Goal: Task Accomplishment & Management: Complete application form

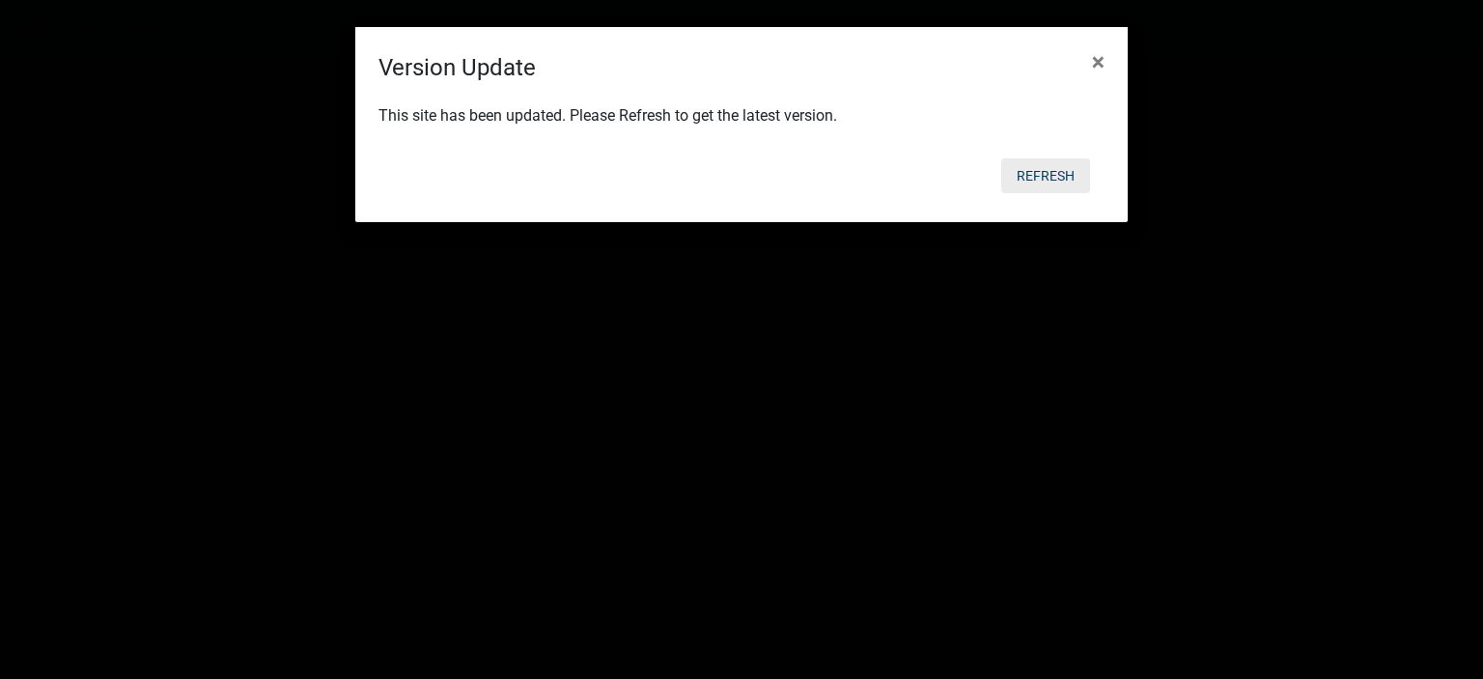
click at [1039, 177] on button "Refresh" at bounding box center [1045, 175] width 89 height 35
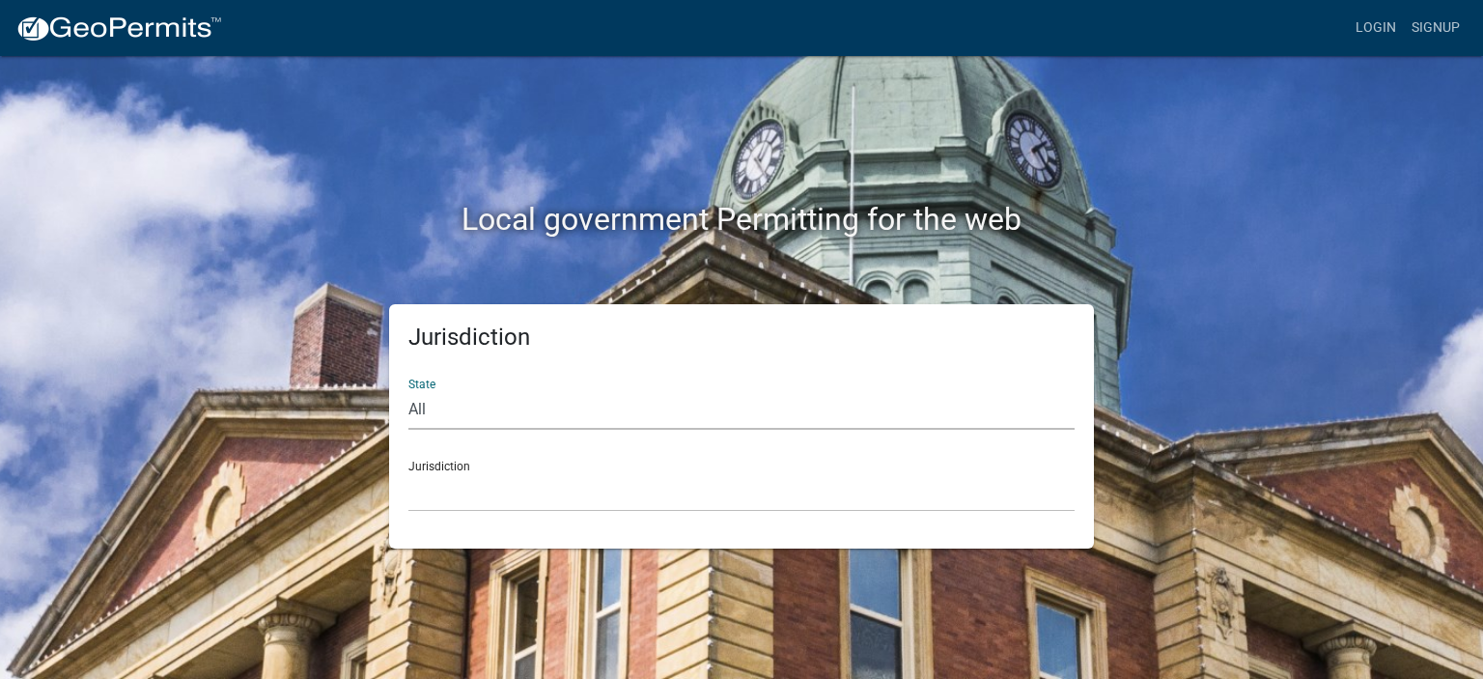
click at [498, 416] on select "All [US_STATE] [US_STATE] [US_STATE] [US_STATE] [US_STATE] [US_STATE] [US_STATE…" at bounding box center [741, 410] width 666 height 40
select select "[US_STATE]"
click at [408, 390] on select "All [US_STATE] [US_STATE] [US_STATE] [US_STATE] [US_STATE] [US_STATE] [US_STATE…" at bounding box center [741, 410] width 666 height 40
click at [429, 503] on select "[GEOGRAPHIC_DATA], [US_STATE] [GEOGRAPHIC_DATA], [US_STATE] [GEOGRAPHIC_DATA], …" at bounding box center [741, 492] width 666 height 40
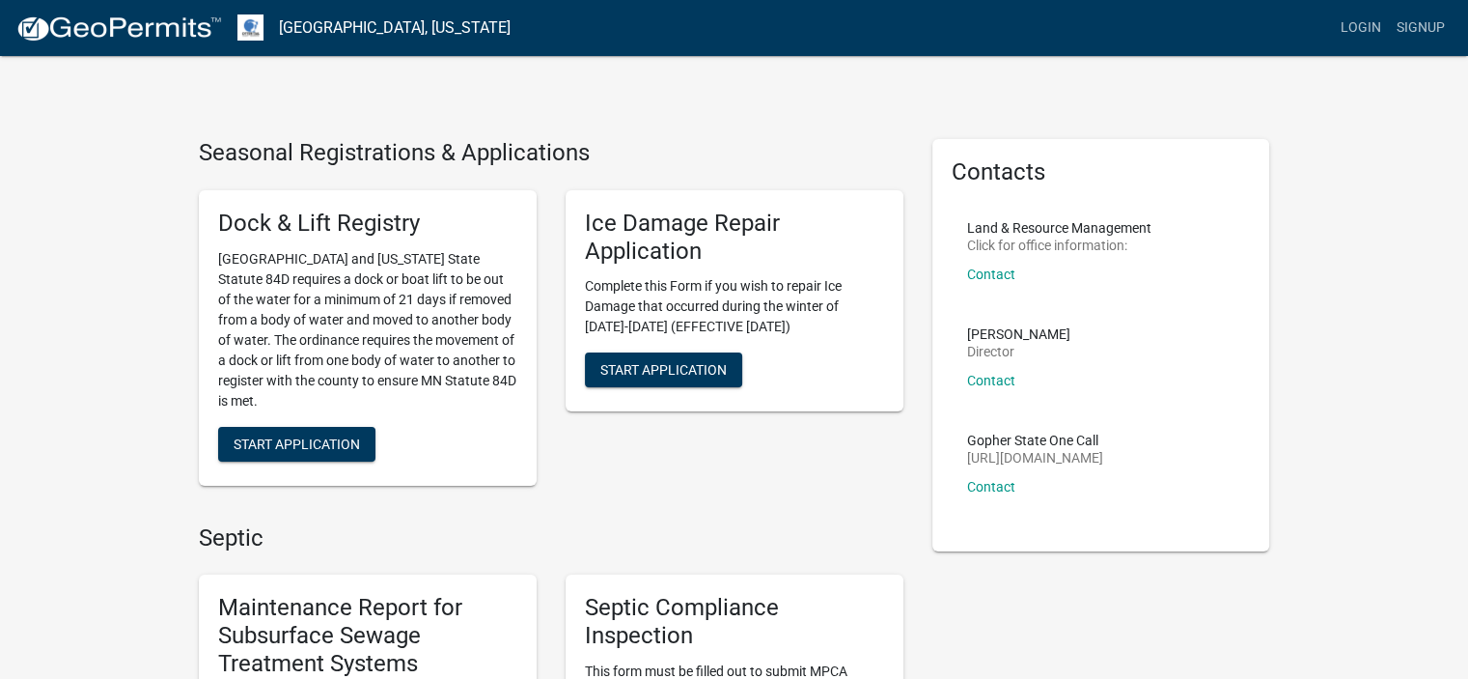
scroll to position [594, 0]
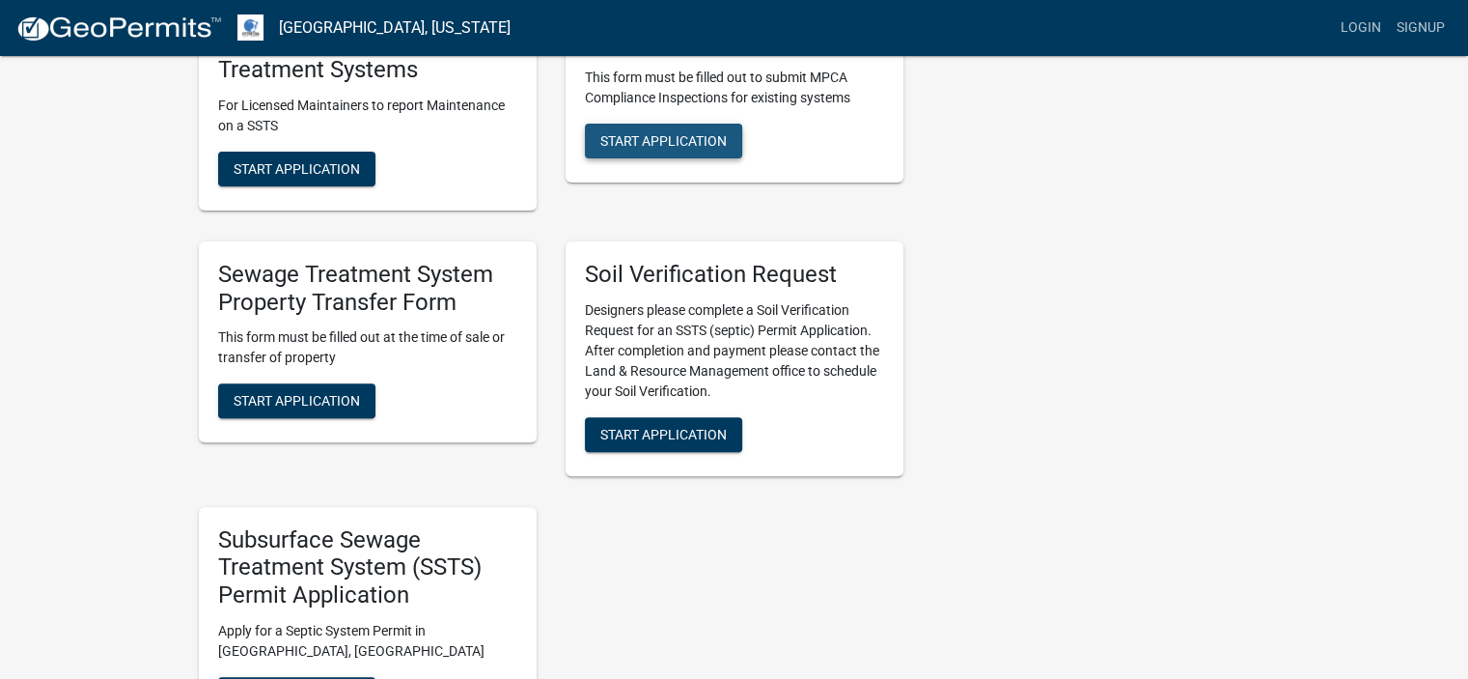
click at [676, 141] on span "Start Application" at bounding box center [663, 139] width 126 height 15
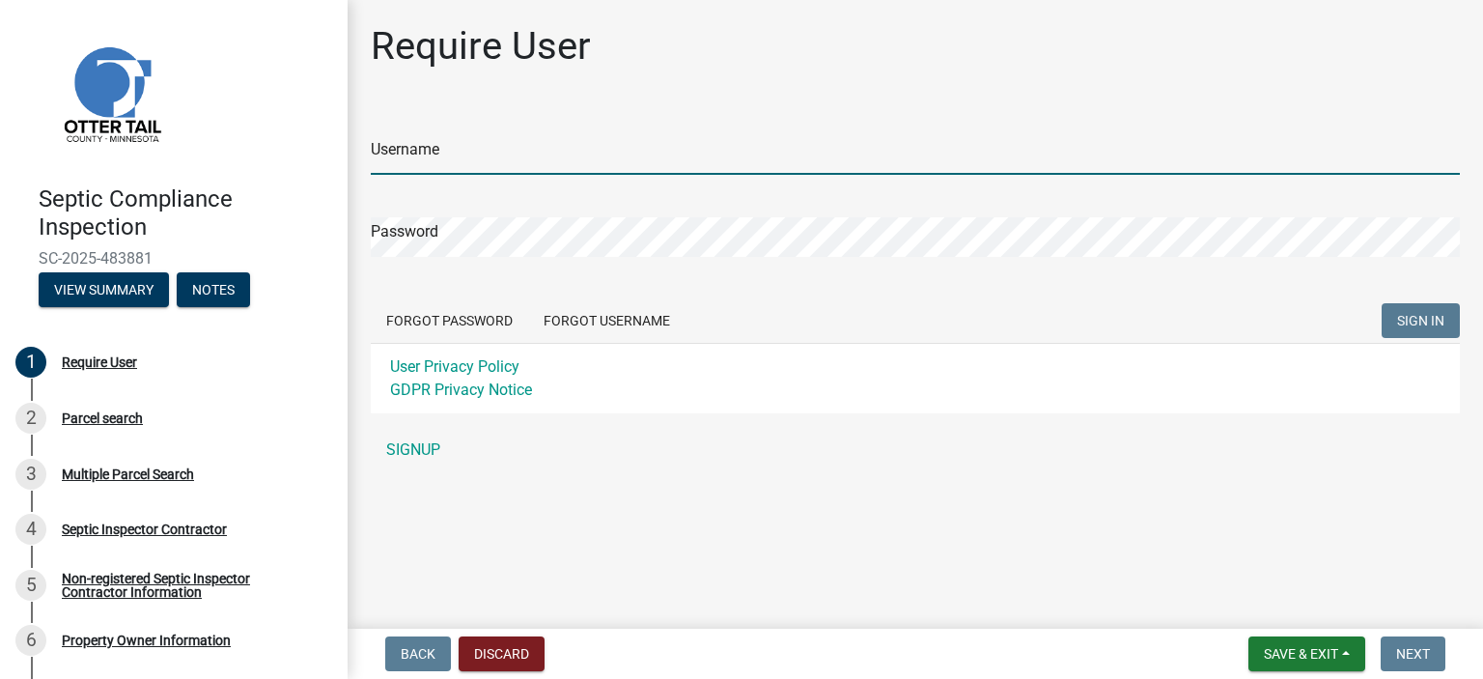
type input "JenCo Services LLC"
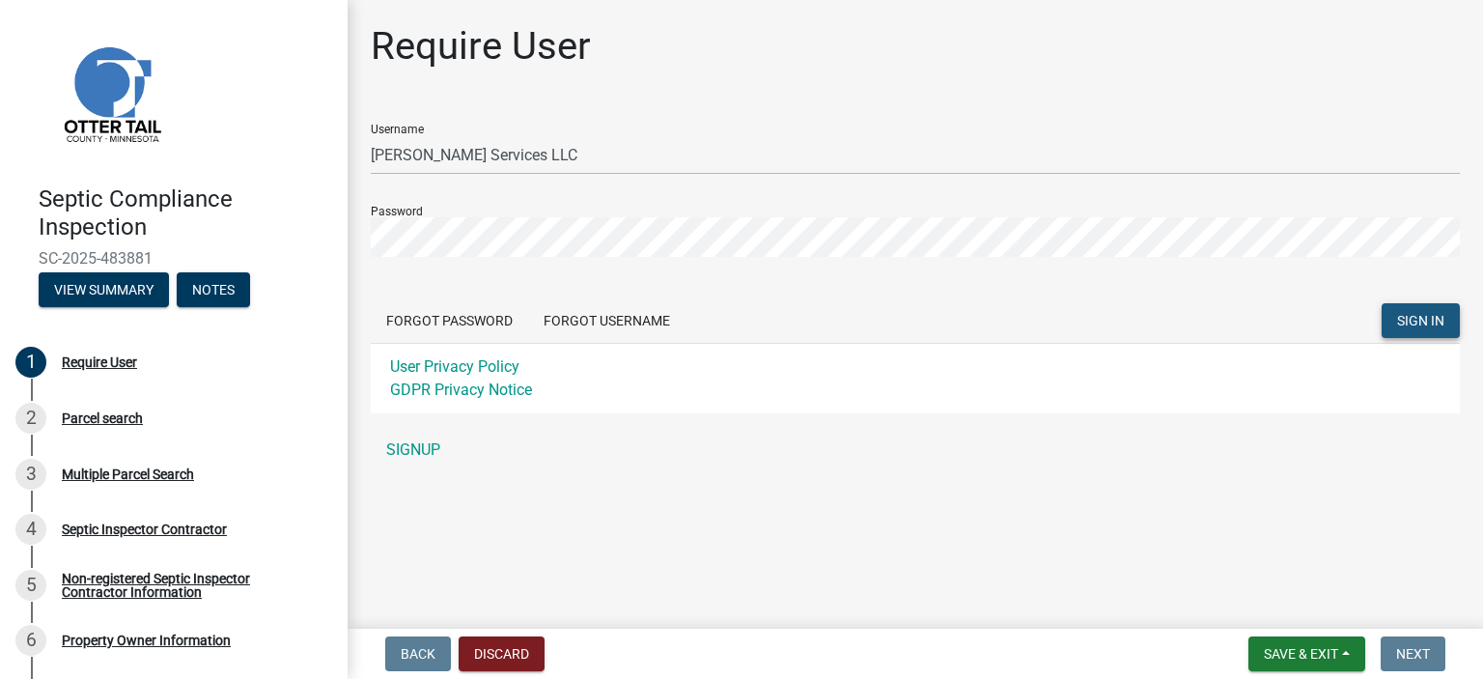
click at [1435, 320] on span "SIGN IN" at bounding box center [1420, 320] width 47 height 15
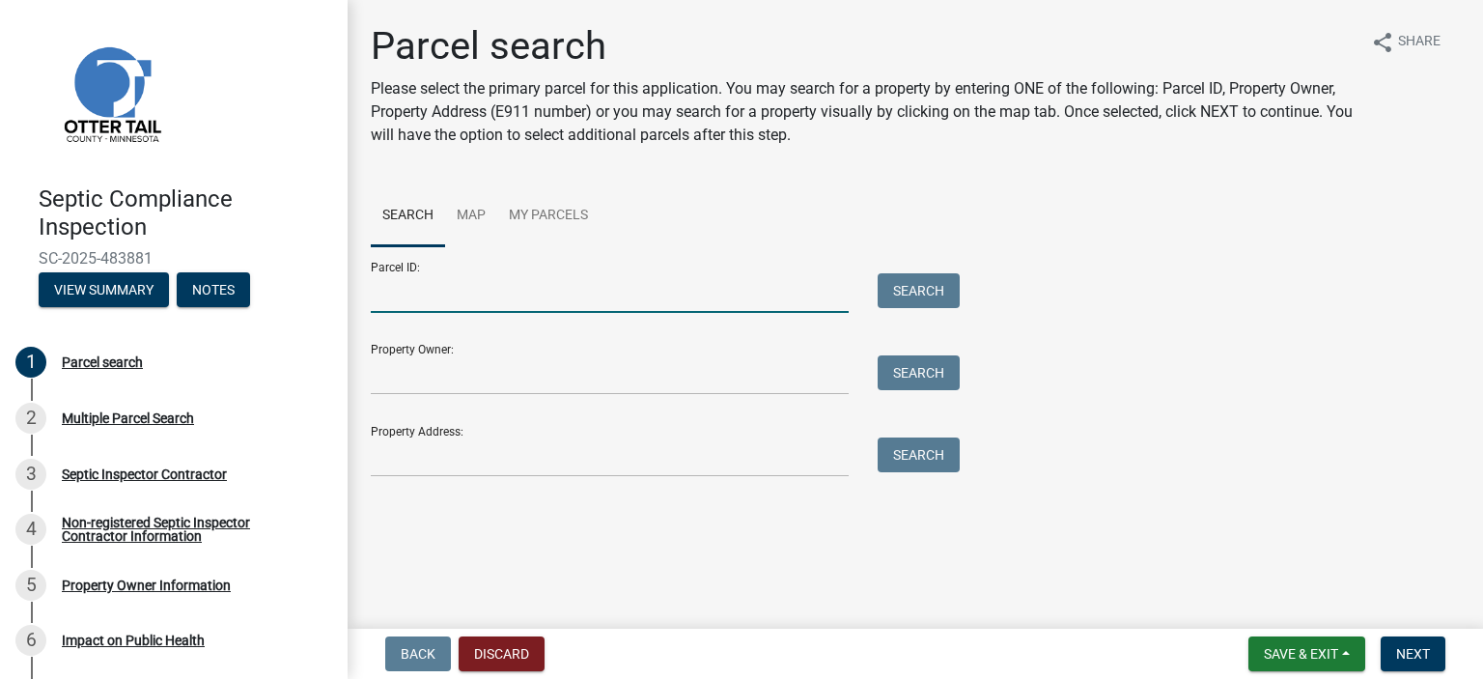
click at [442, 292] on input "Parcel ID:" at bounding box center [610, 293] width 478 height 40
type input "17000100136000"
click at [909, 281] on button "Search" at bounding box center [918, 290] width 82 height 35
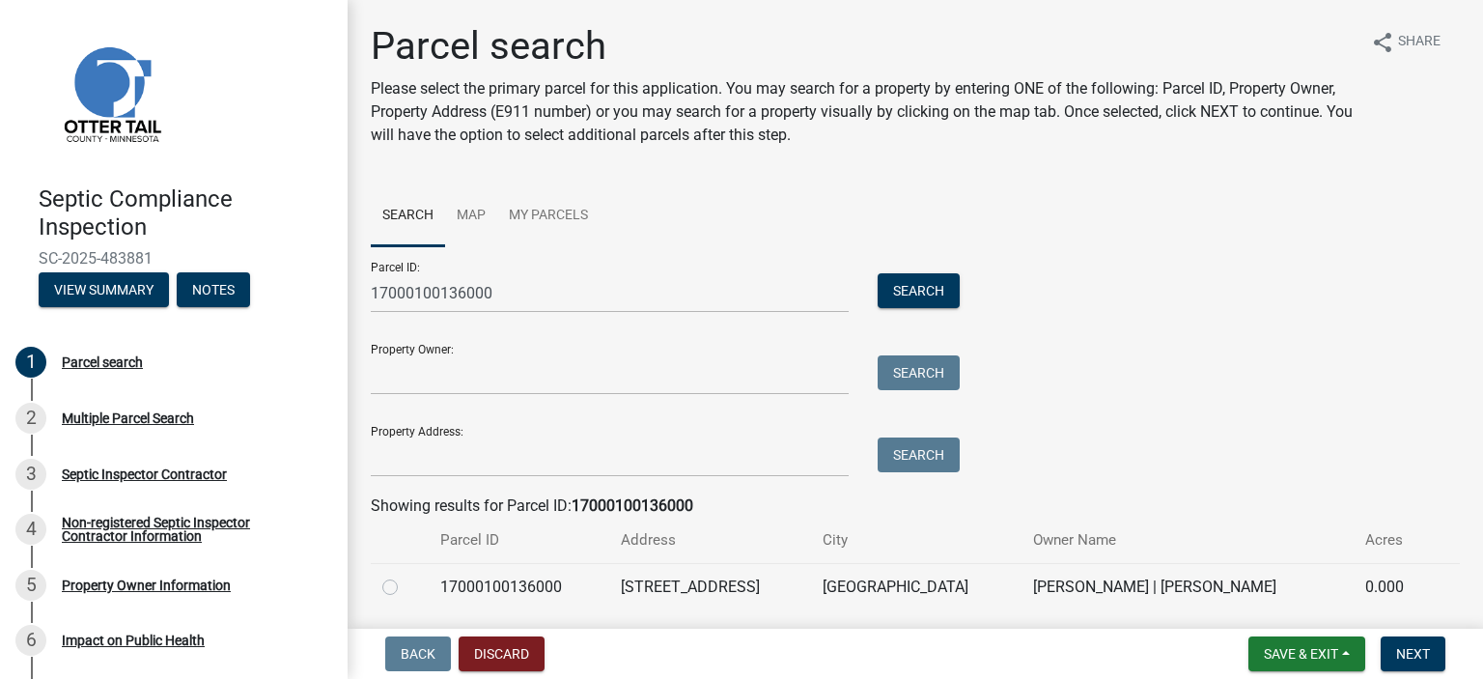
click at [405, 575] on label at bounding box center [405, 575] width 0 height 0
click at [405, 584] on input "radio" at bounding box center [411, 581] width 13 height 13
radio input "true"
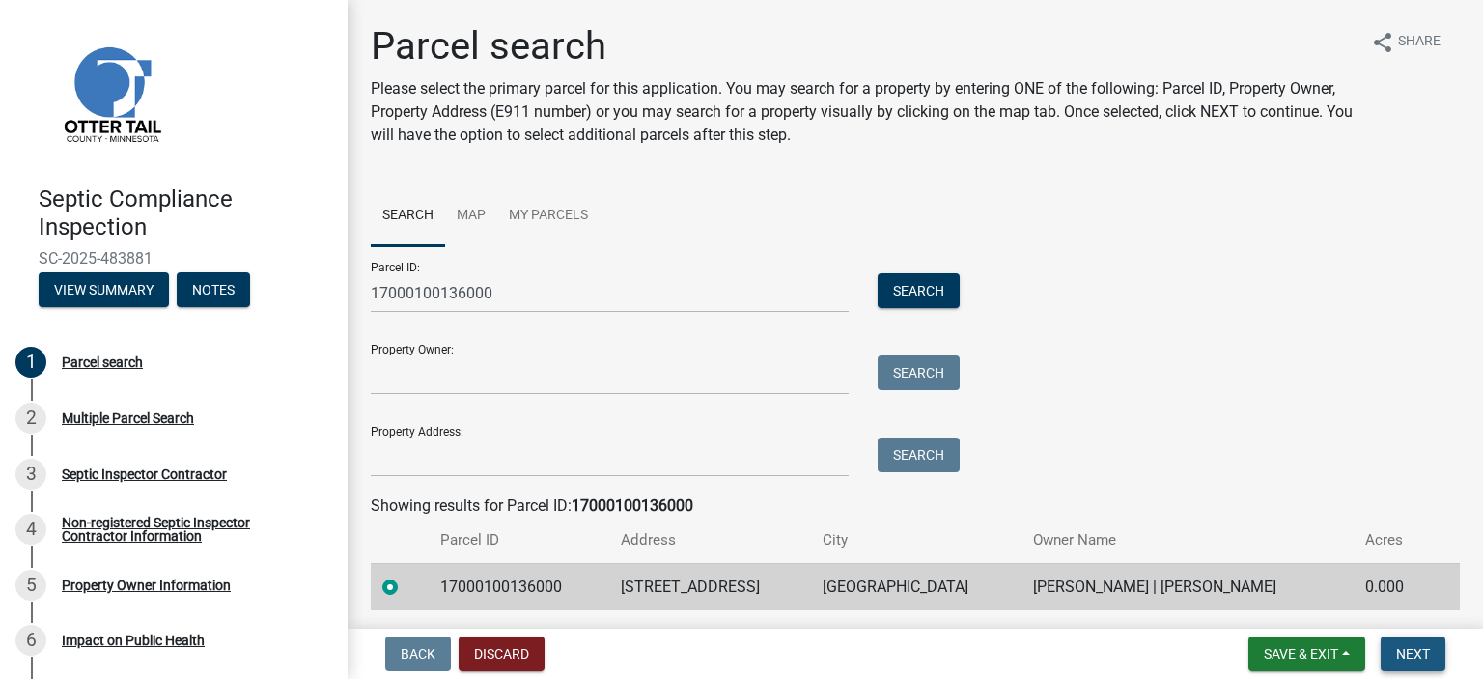
click at [1418, 657] on span "Next" at bounding box center [1413, 653] width 34 height 15
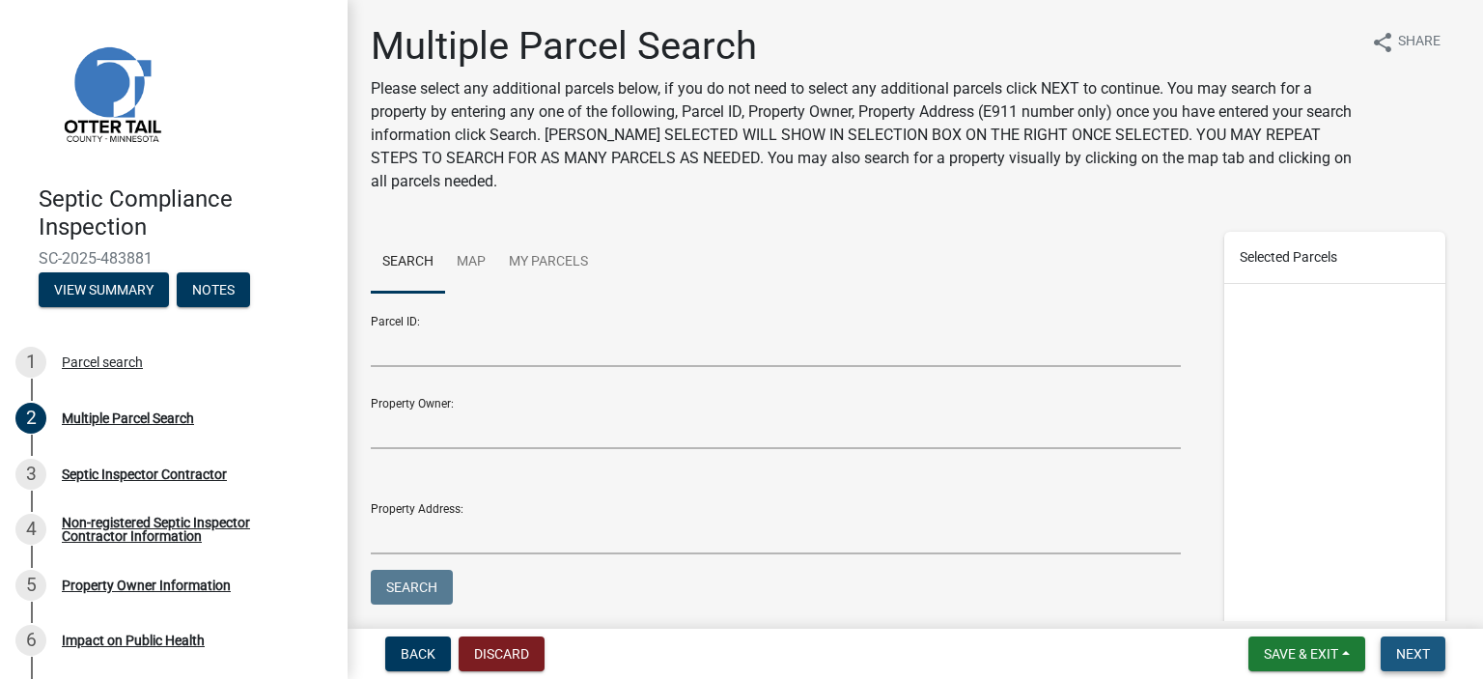
click at [1421, 655] on span "Next" at bounding box center [1413, 653] width 34 height 15
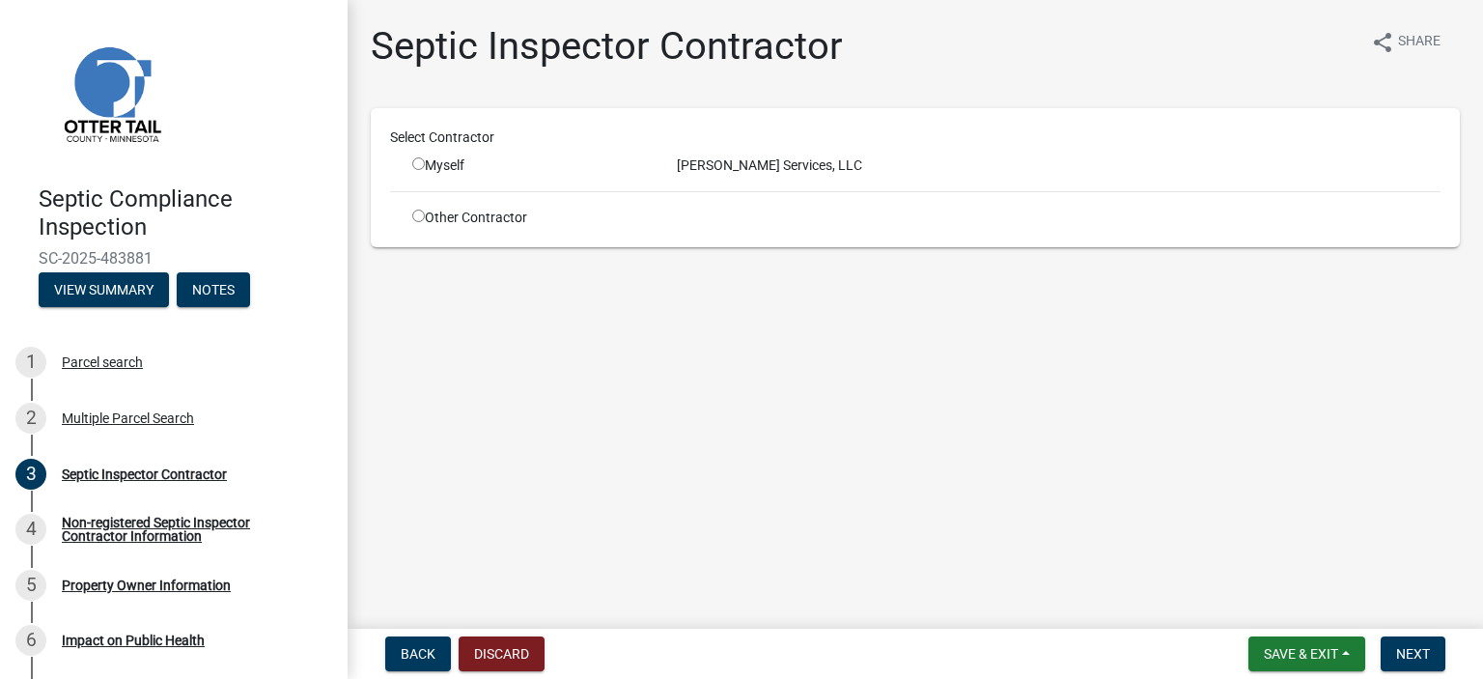
click at [415, 161] on input "radio" at bounding box center [418, 163] width 13 height 13
radio input "true"
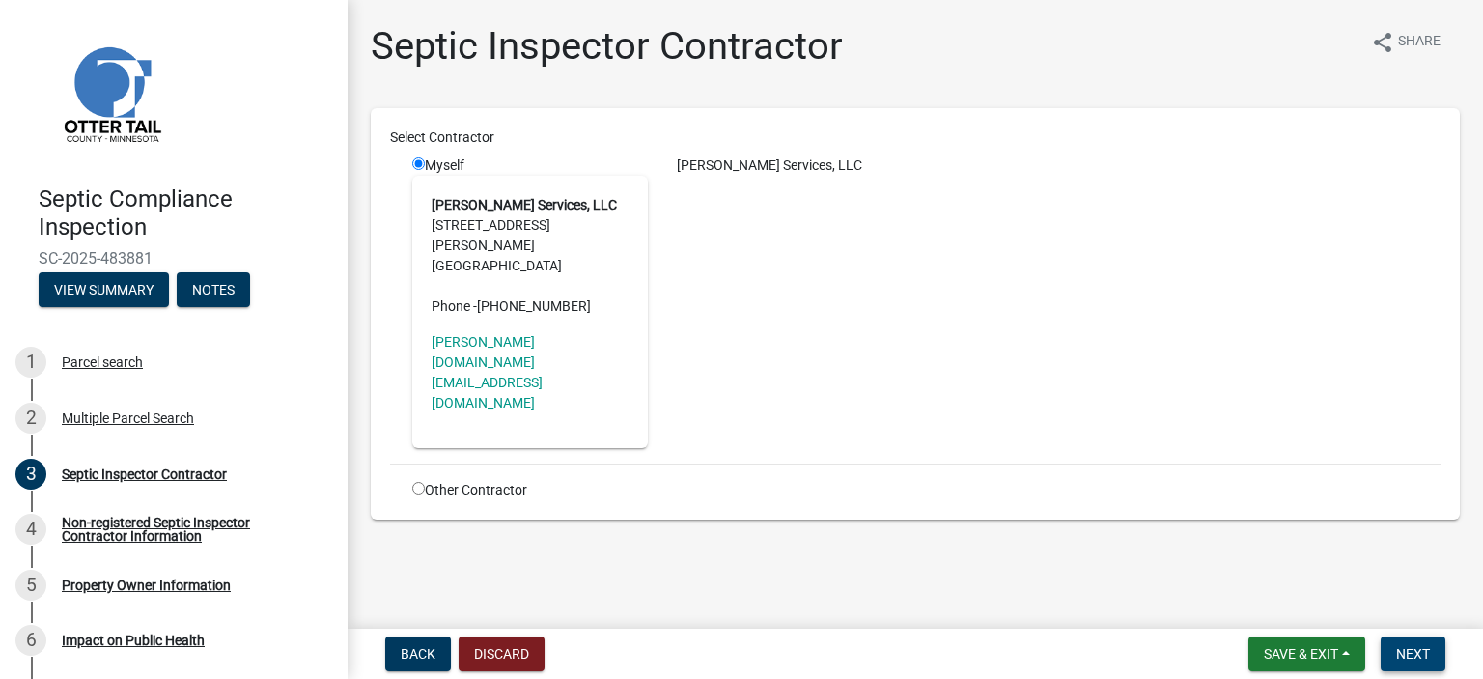
click at [1402, 646] on span "Next" at bounding box center [1413, 653] width 34 height 15
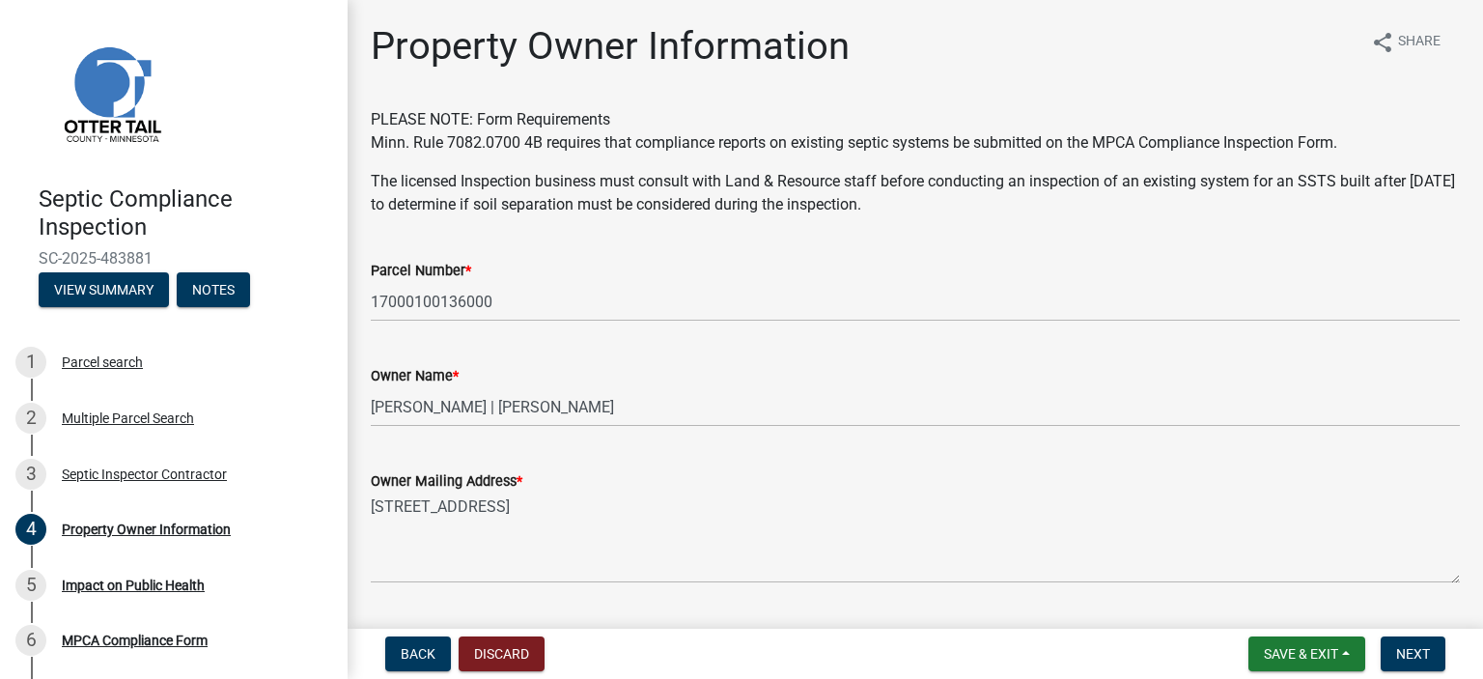
scroll to position [543, 0]
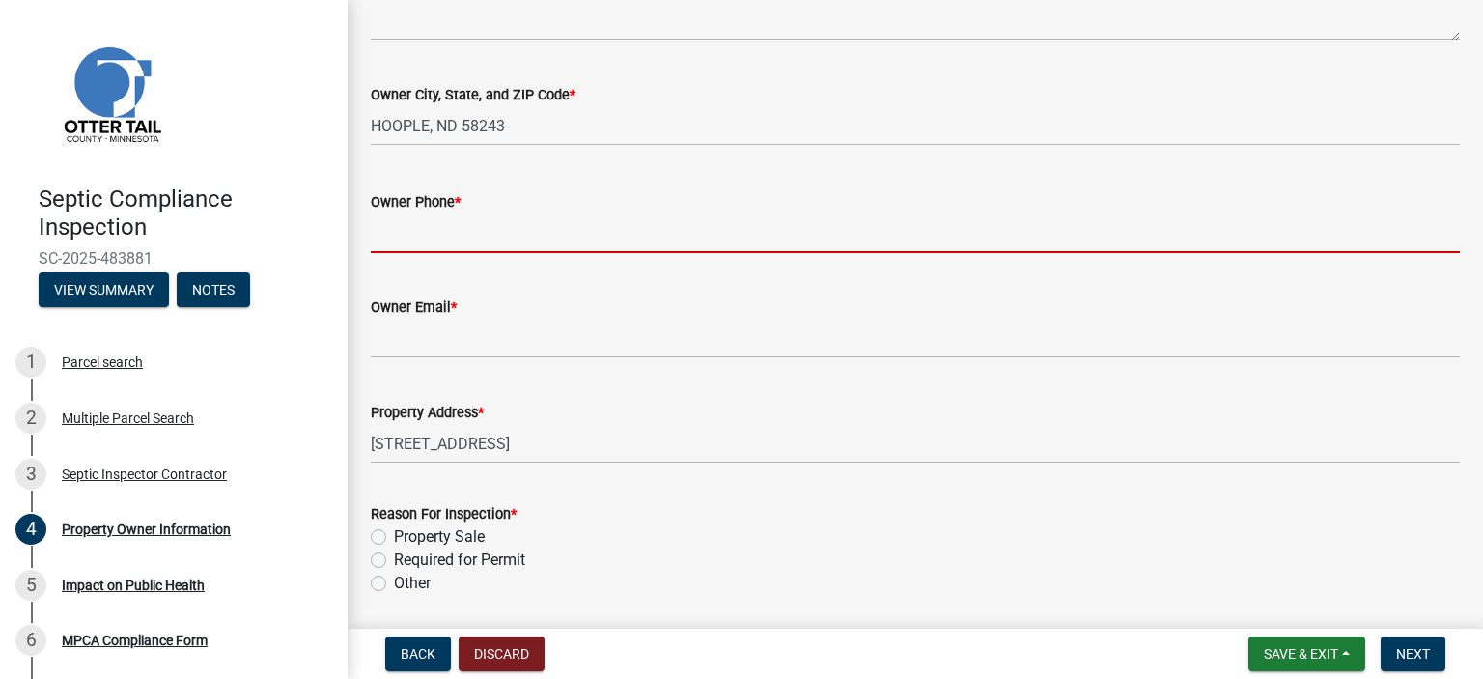
click at [432, 235] on input "Owner Phone *" at bounding box center [915, 233] width 1089 height 40
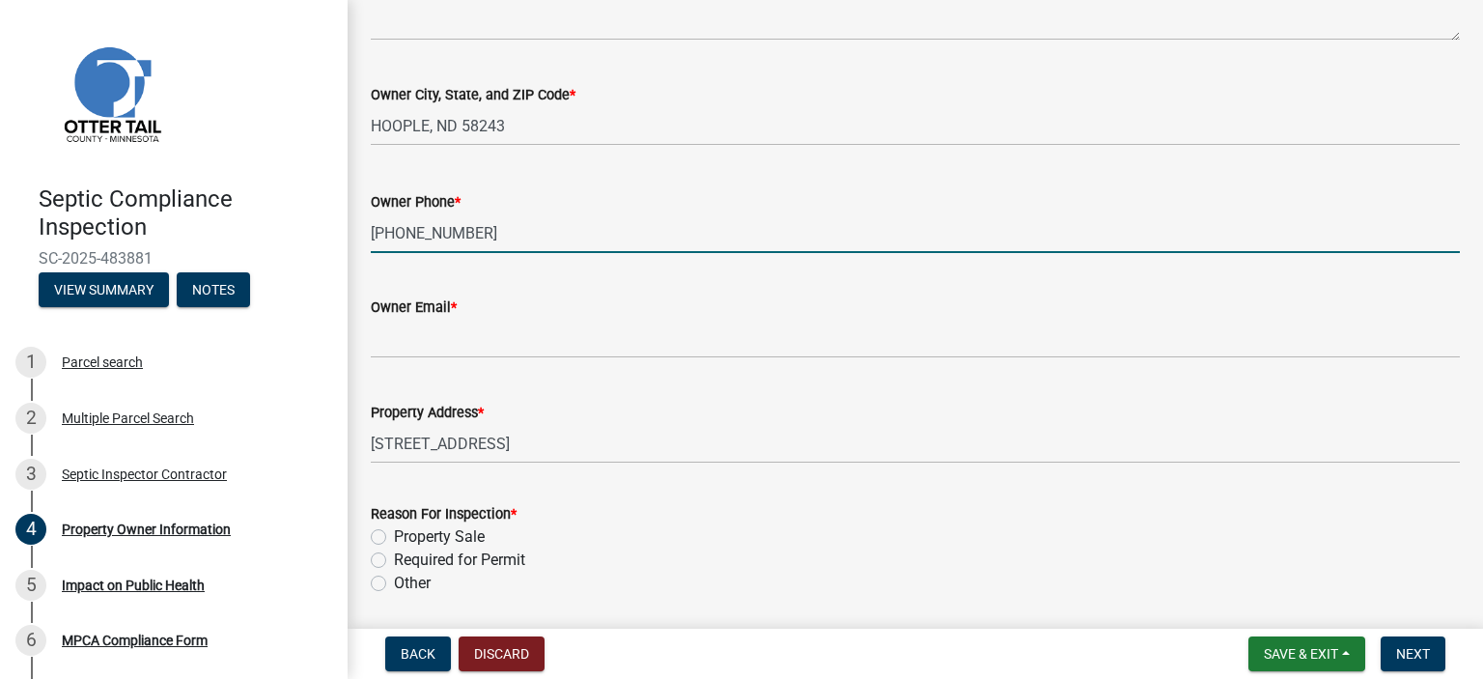
type input "218-841-3781"
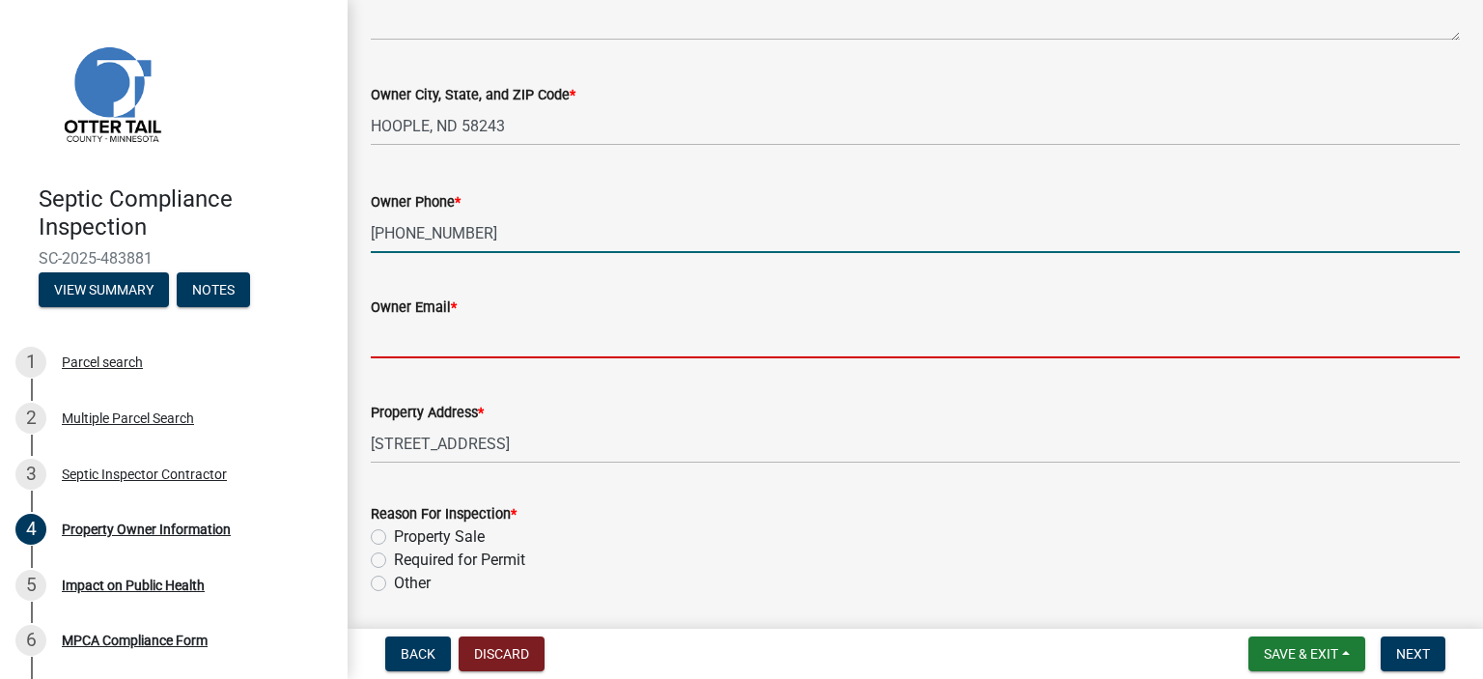
click at [422, 350] on input "Owner Email *" at bounding box center [915, 339] width 1089 height 40
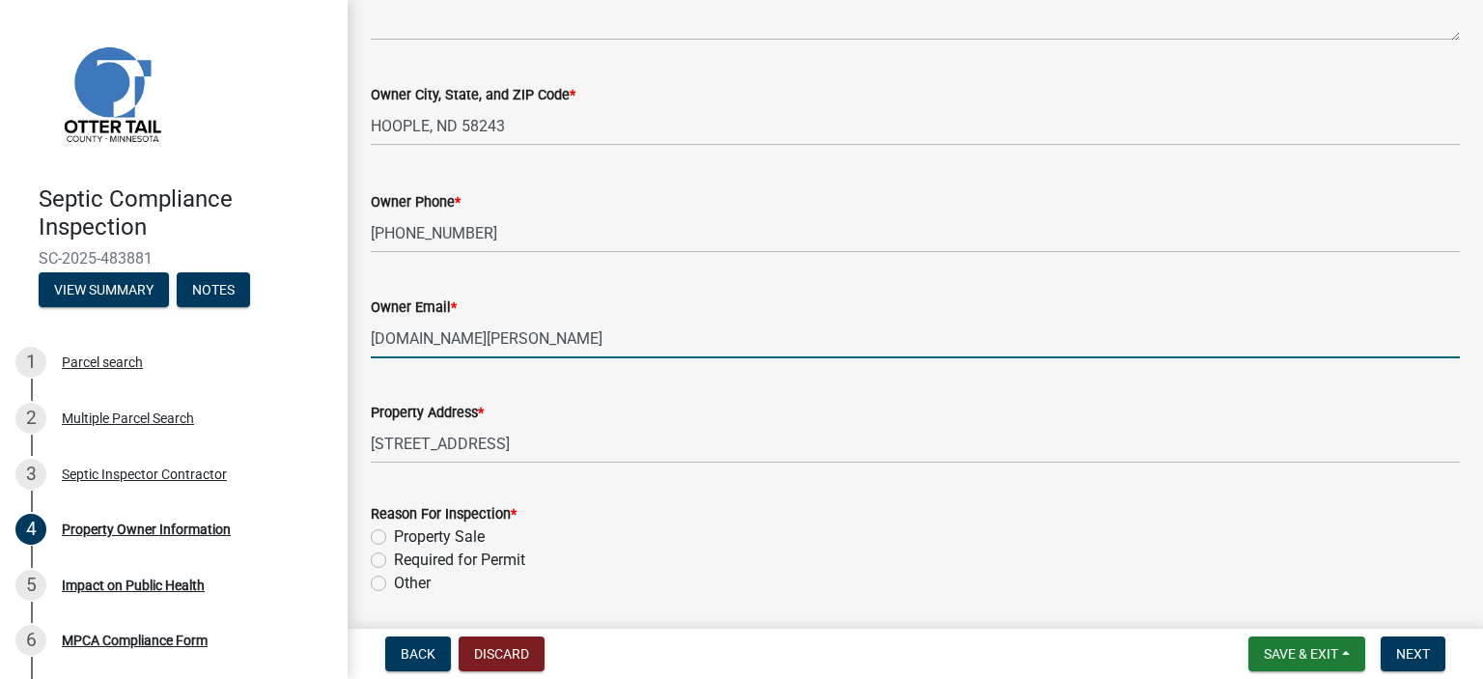
type input "renner4.arvig.net"
click at [378, 557] on div "Reason For Inspection * Property Sale Required for Permit Other" at bounding box center [915, 548] width 1089 height 93
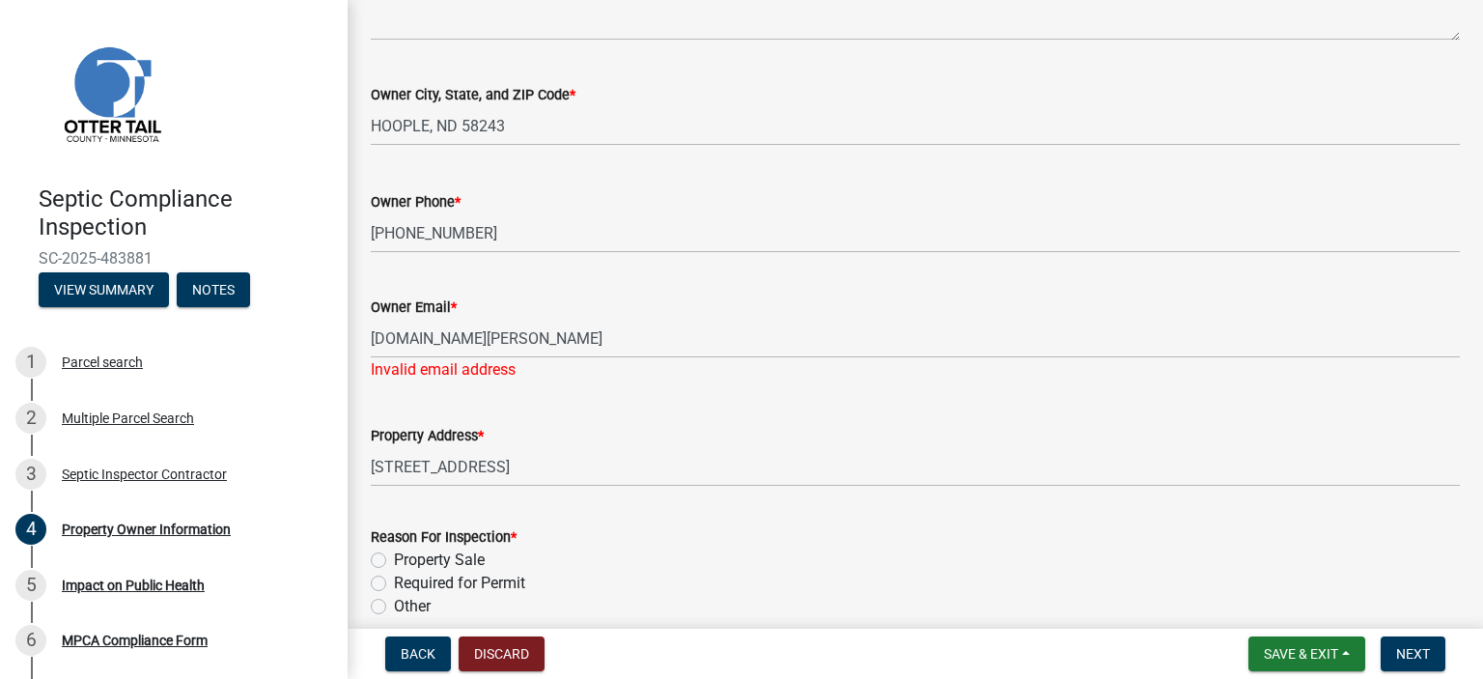
click at [394, 581] on label "Required for Permit" at bounding box center [459, 582] width 131 height 23
click at [394, 581] on input "Required for Permit" at bounding box center [400, 577] width 13 height 13
radio input "true"
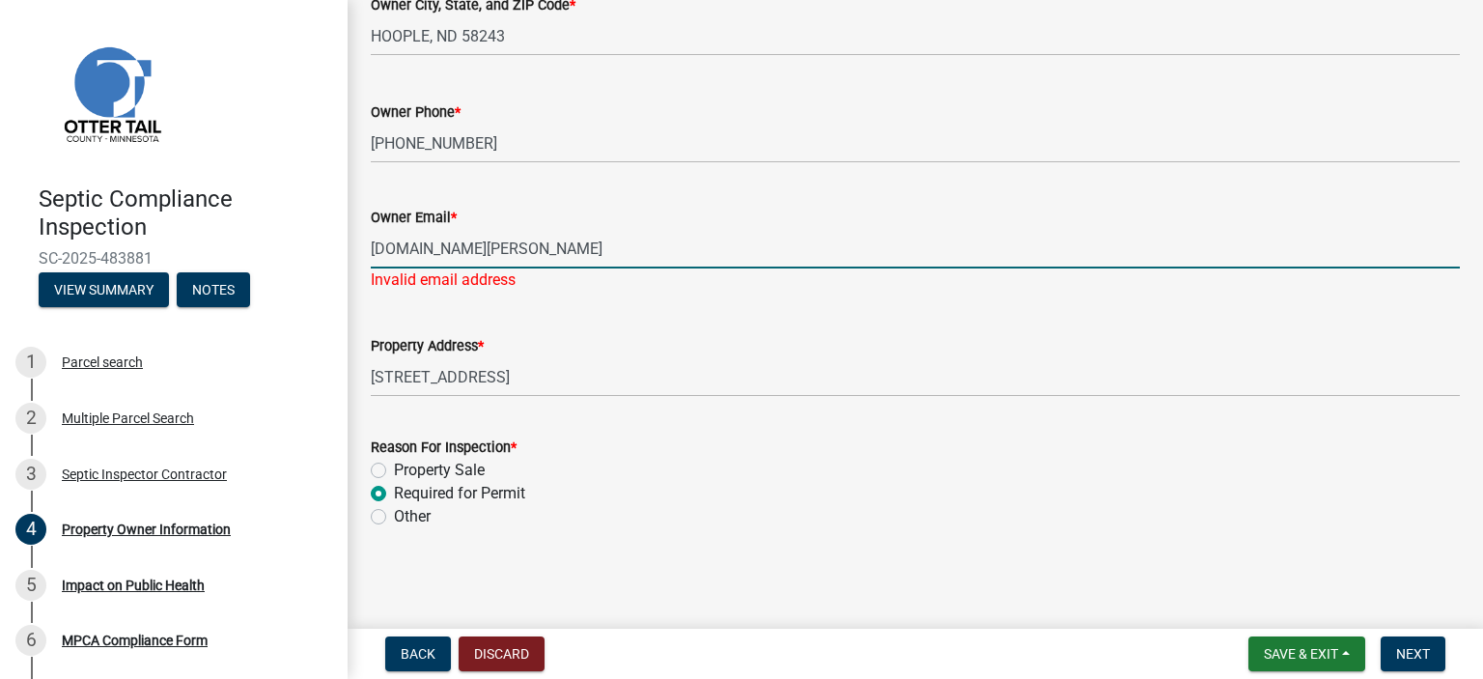
click at [425, 246] on input "renner4.arvig.net" at bounding box center [915, 249] width 1089 height 40
type input "renner4@arvig.net"
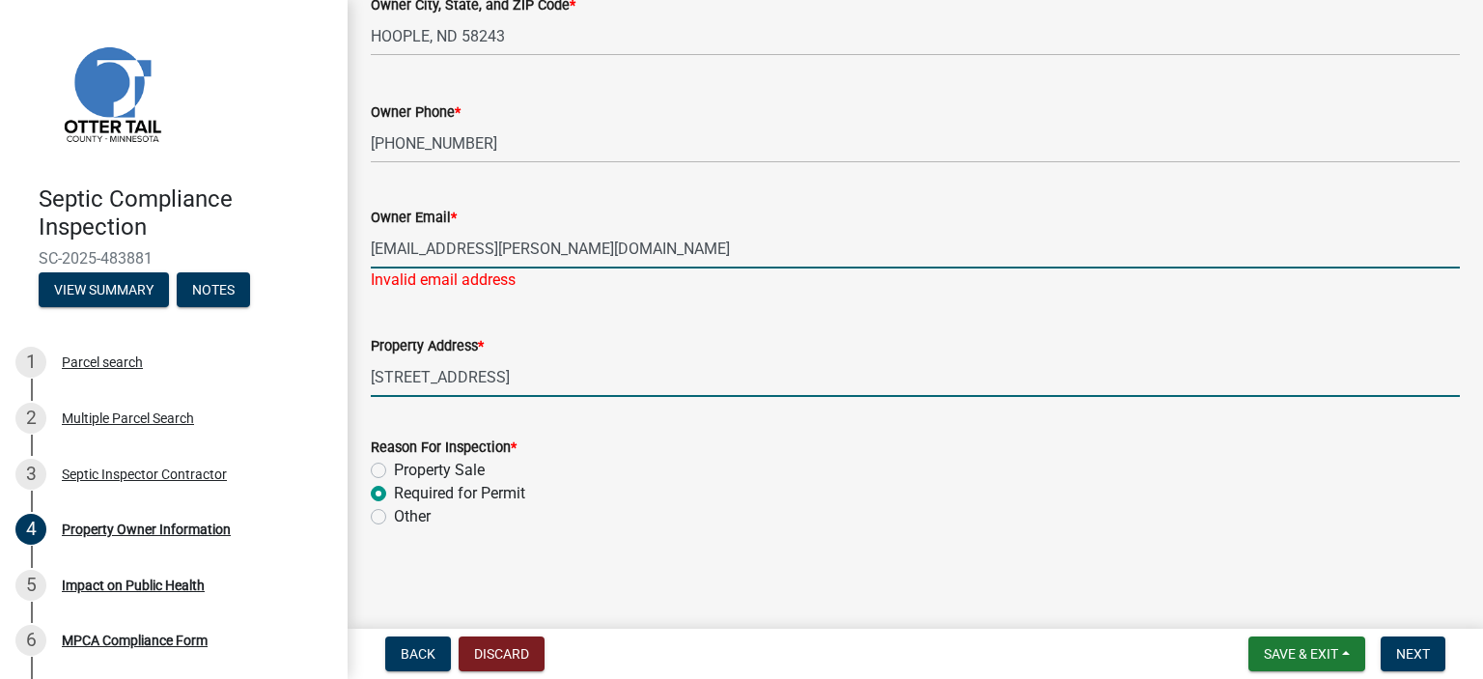
click at [537, 360] on input "50465 FISH LAKE RD" at bounding box center [915, 377] width 1089 height 40
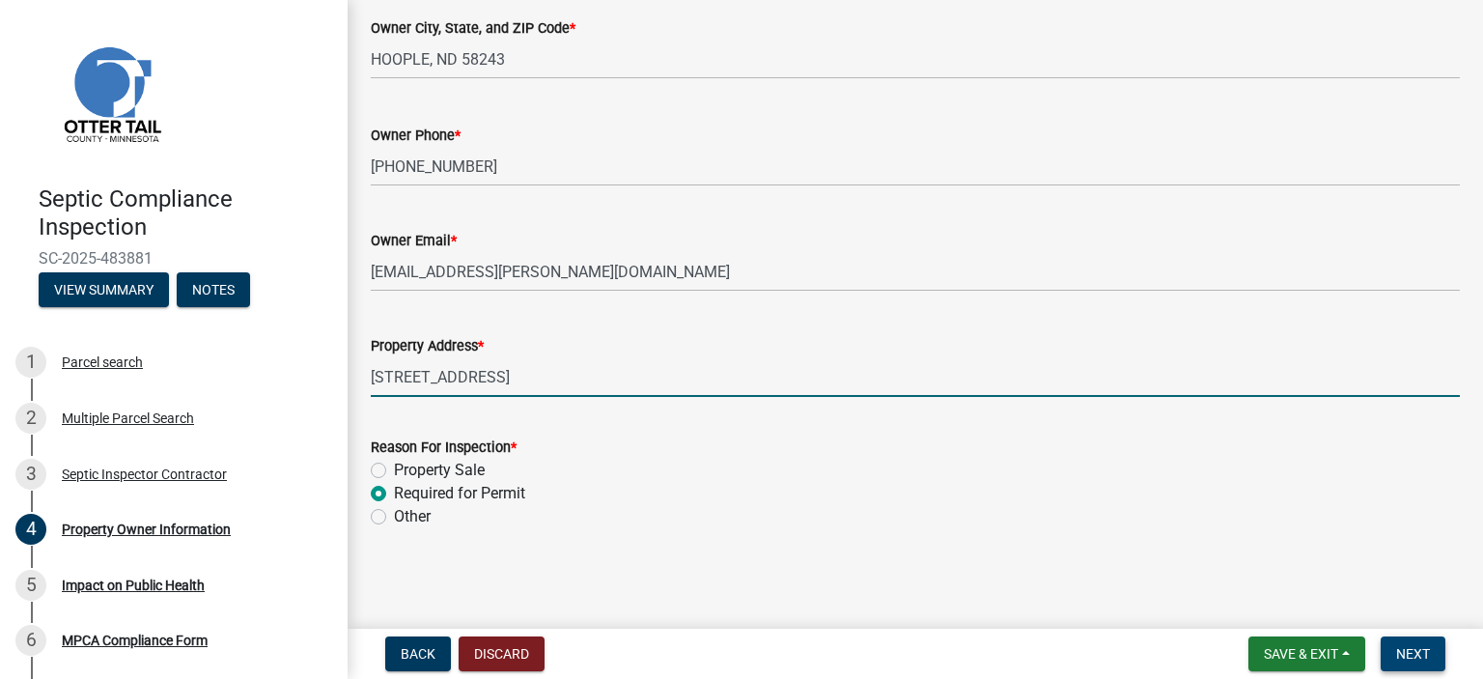
click at [1416, 648] on span "Next" at bounding box center [1413, 653] width 34 height 15
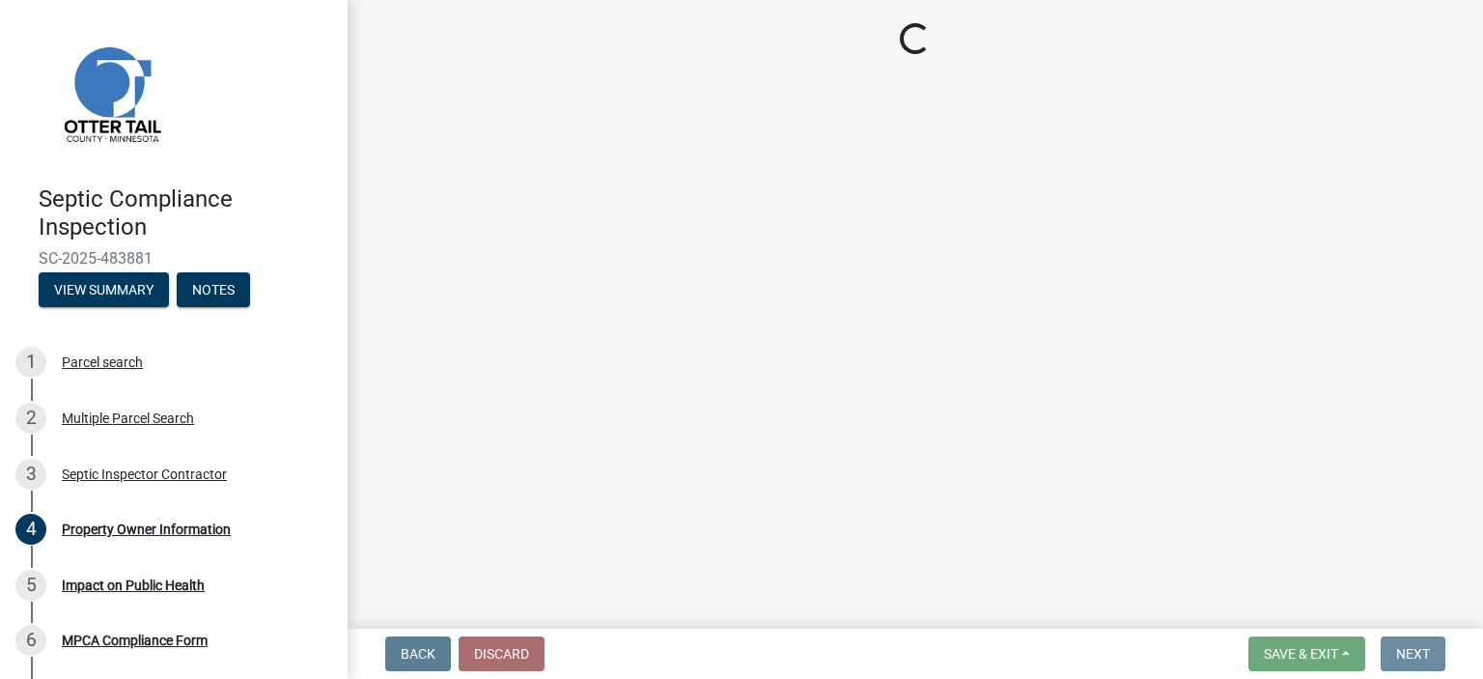
scroll to position [0, 0]
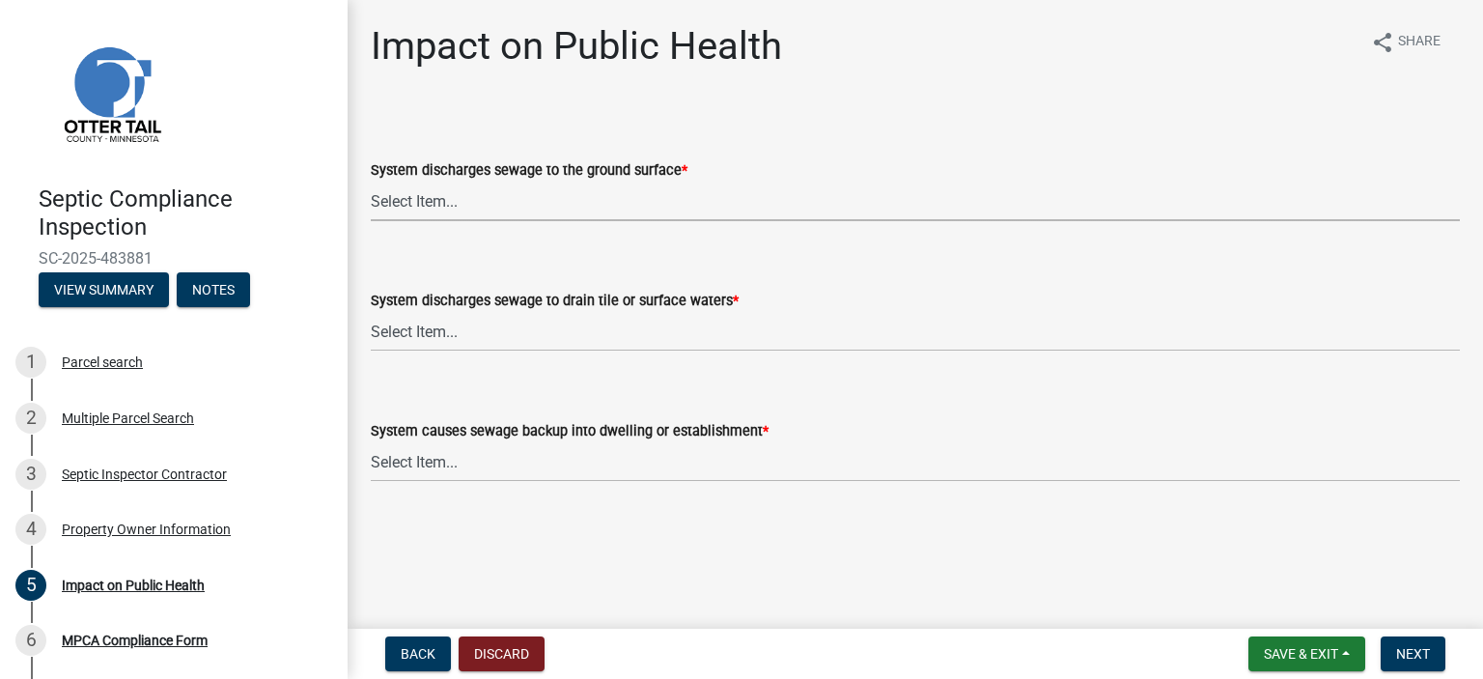
click at [431, 202] on select "Select Item... Yes No" at bounding box center [915, 201] width 1089 height 40
click at [371, 181] on select "Select Item... Yes No" at bounding box center [915, 201] width 1089 height 40
select select "9c5ef684-d0d4-4879-ab12-905ddbd81a72"
click at [431, 325] on select "Select Item... Yes No" at bounding box center [915, 332] width 1089 height 40
click at [371, 312] on select "Select Item... Yes No" at bounding box center [915, 332] width 1089 height 40
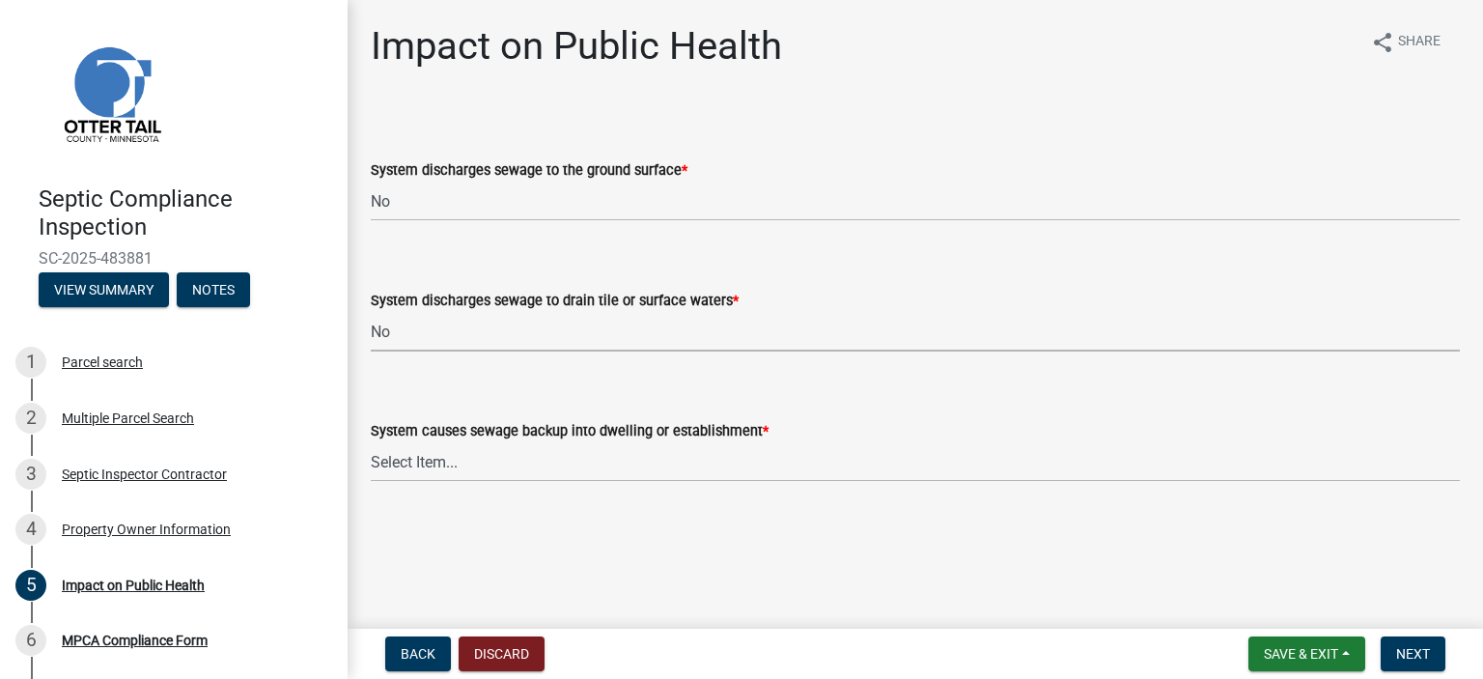
select select "7d491a2b-e9f0-4952-b474-53ca749b22af"
click at [430, 466] on select "Select Item... Yes No" at bounding box center [915, 462] width 1089 height 40
click at [371, 442] on select "Select Item... Yes No" at bounding box center [915, 462] width 1089 height 40
select select "6e07b46b-a403-4f3e-b4fc-218acc732c01"
click at [1410, 652] on span "Next" at bounding box center [1413, 653] width 34 height 15
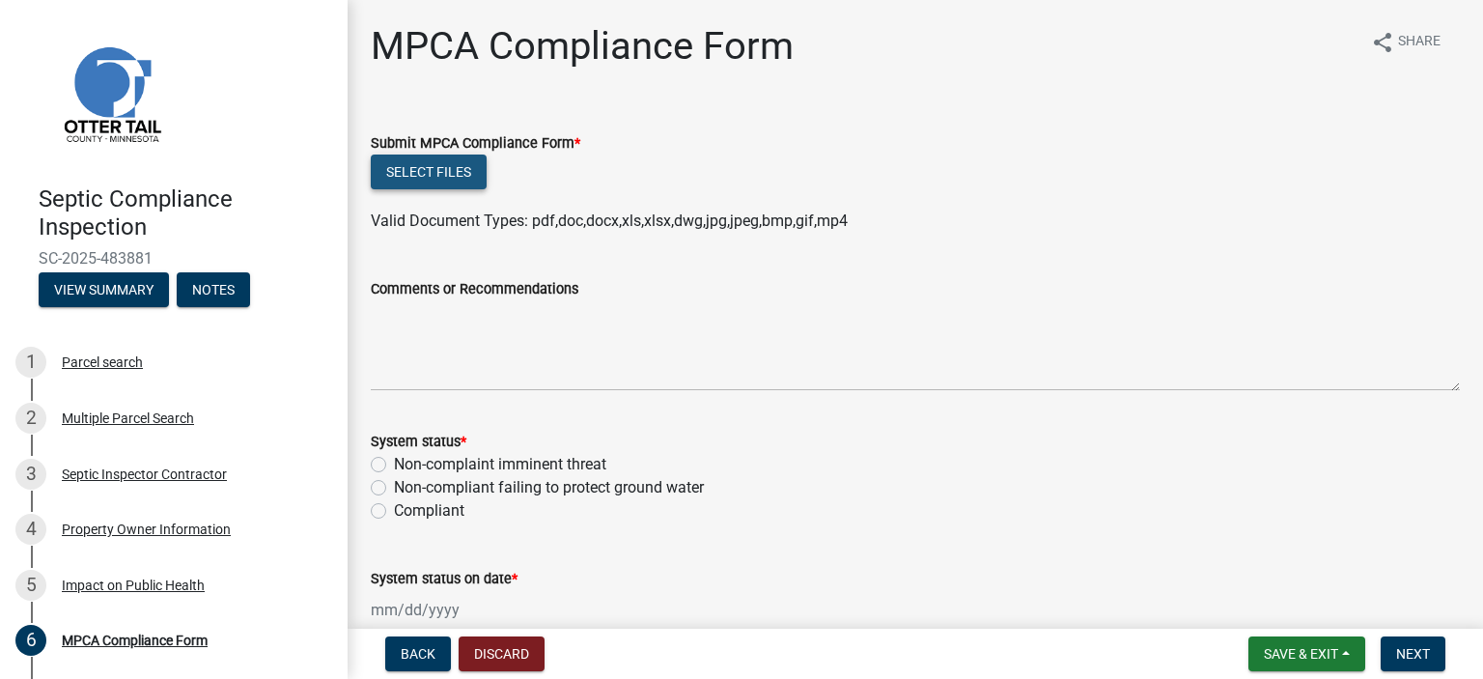
click at [456, 176] on button "Select files" at bounding box center [429, 171] width 116 height 35
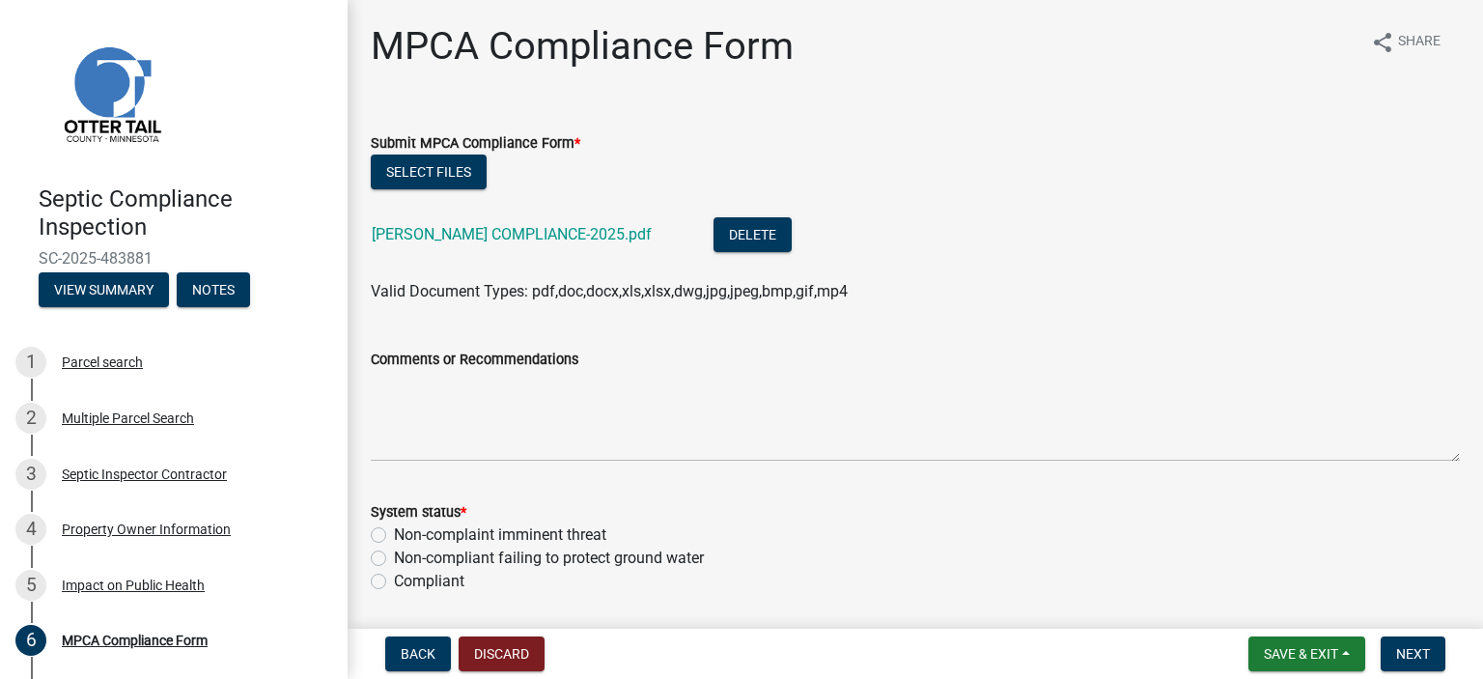
click at [394, 579] on label "Compliant" at bounding box center [429, 581] width 70 height 23
click at [394, 579] on input "Compliant" at bounding box center [400, 576] width 13 height 13
radio input "true"
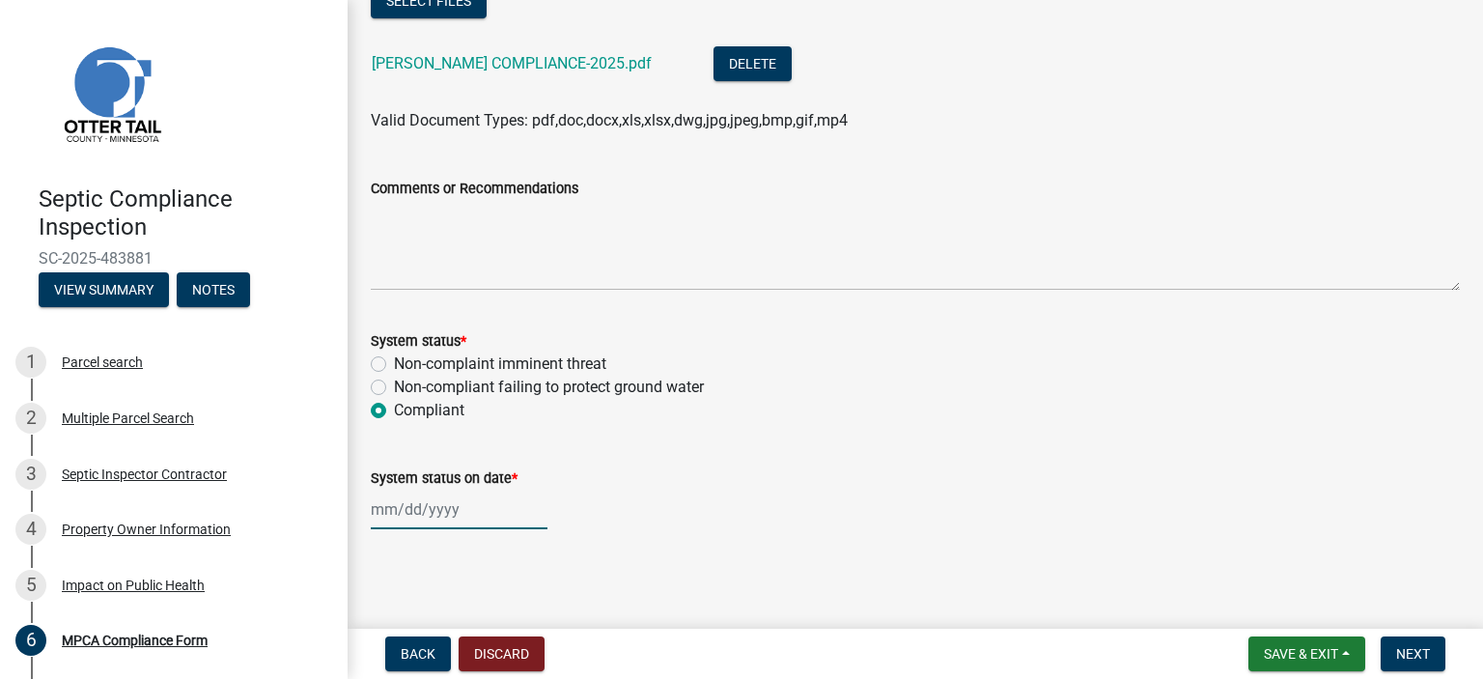
click at [411, 513] on div at bounding box center [459, 509] width 177 height 40
select select "9"
select select "2025"
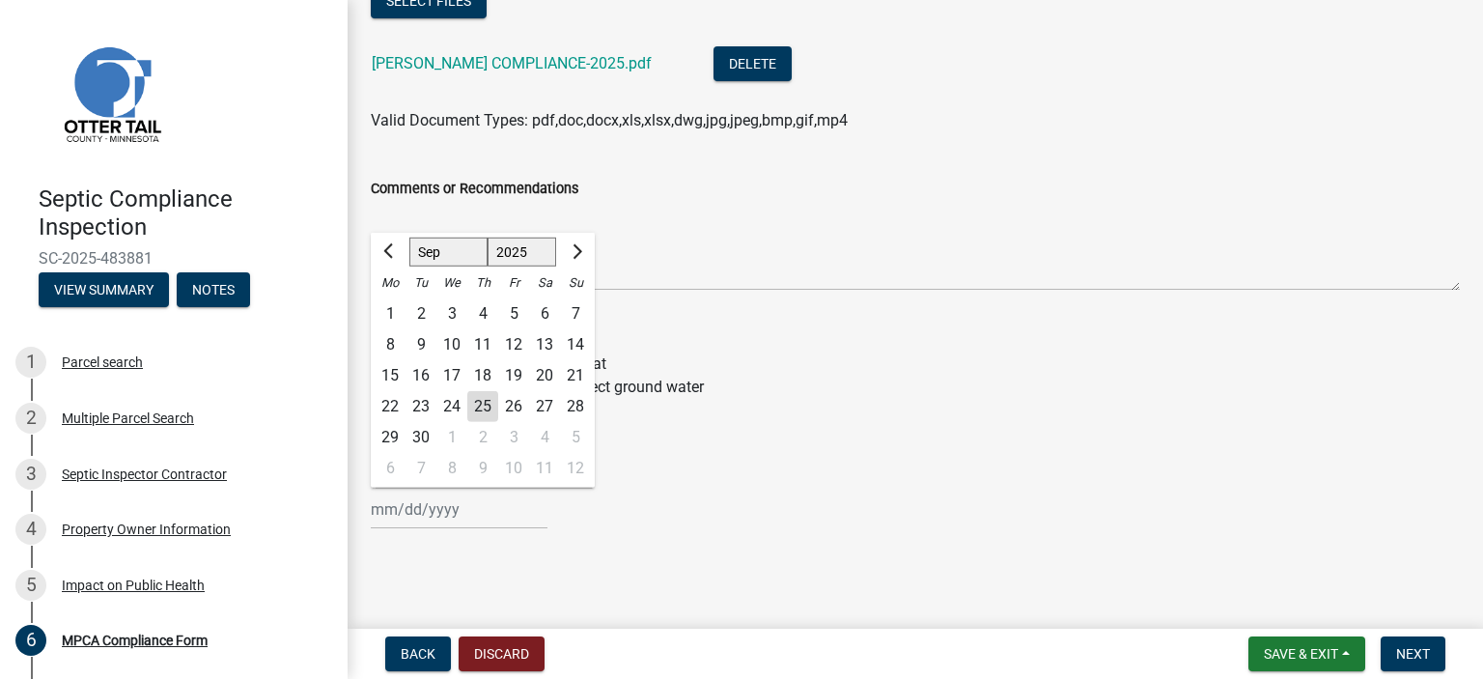
click at [512, 373] on div "19" at bounding box center [513, 375] width 31 height 31
type input "09/19/2025"
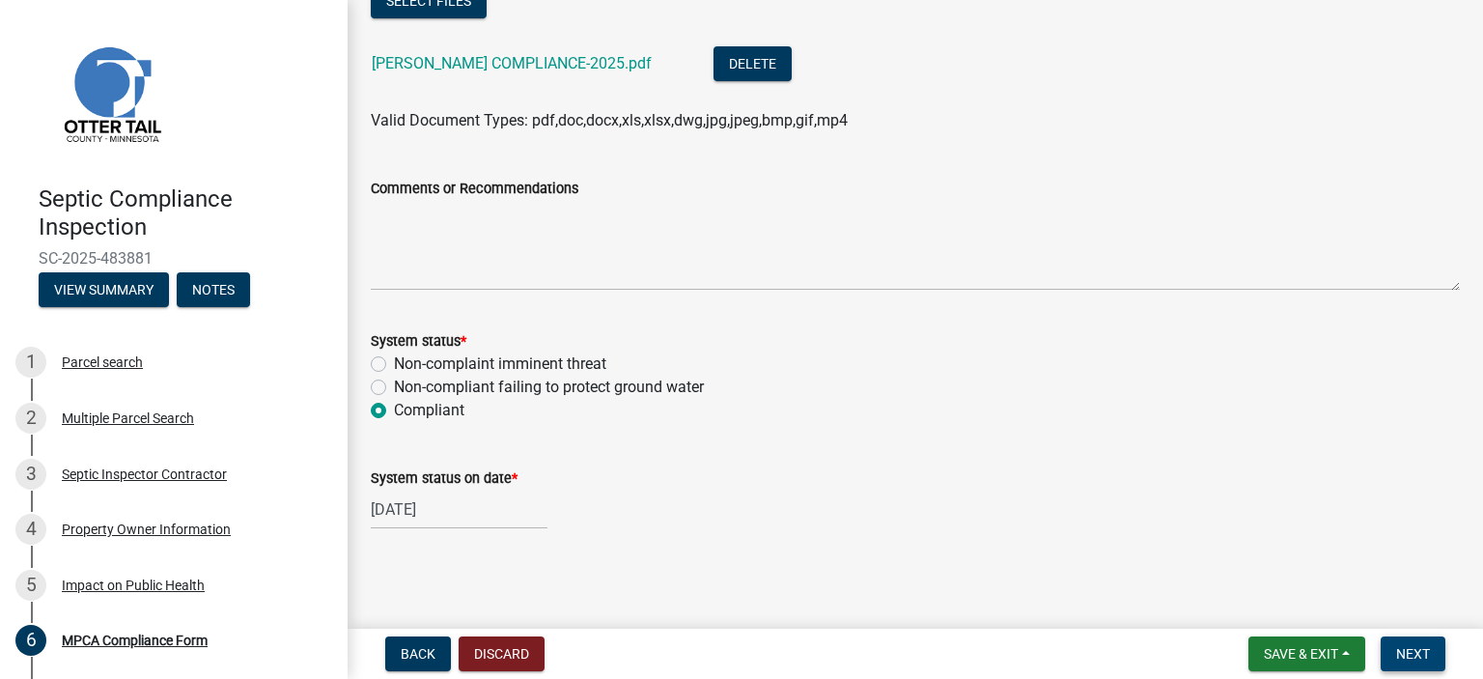
click at [1412, 650] on span "Next" at bounding box center [1413, 653] width 34 height 15
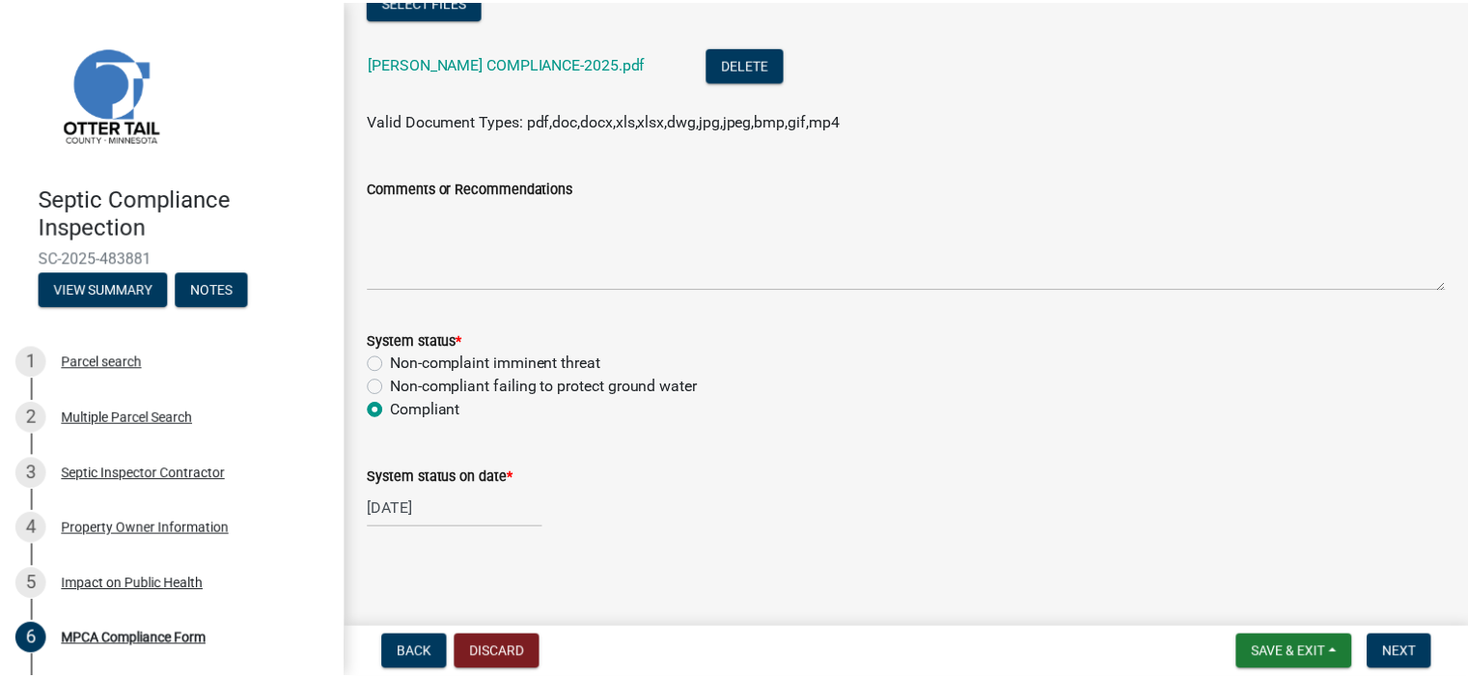
scroll to position [0, 0]
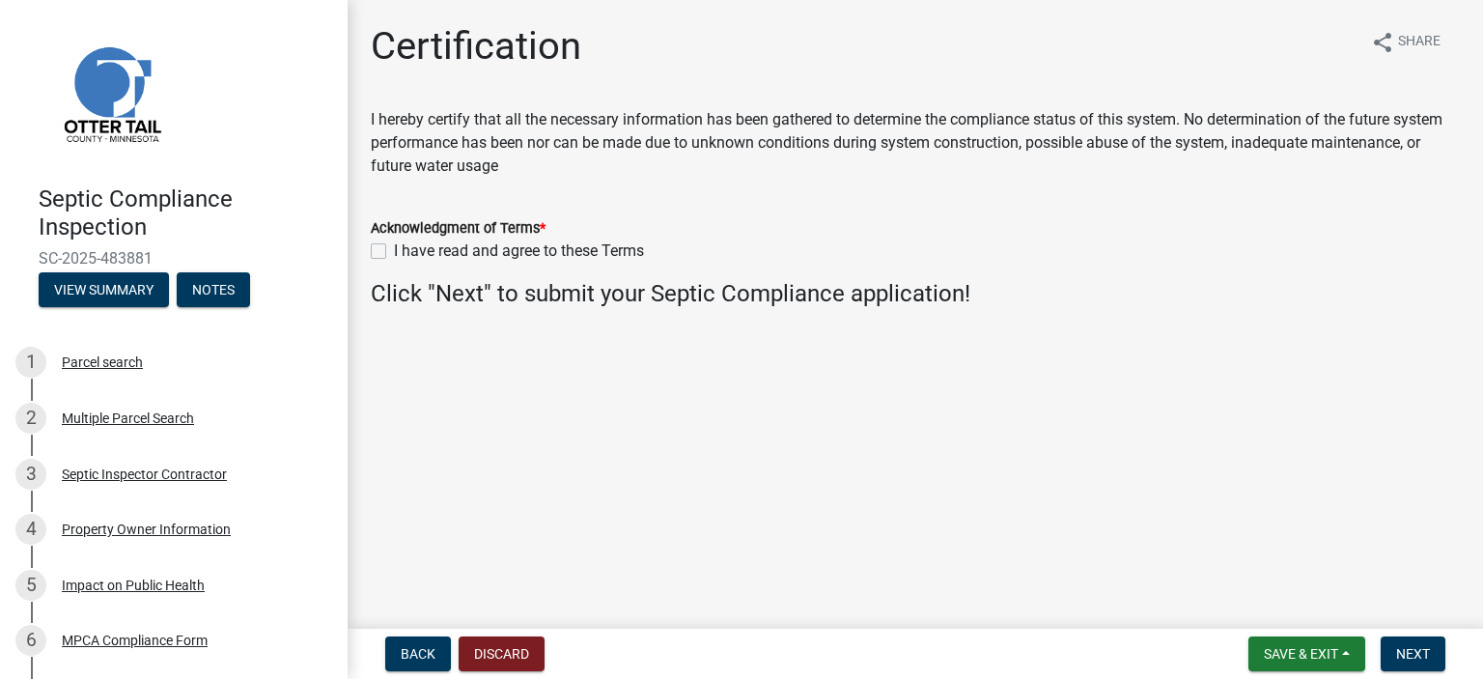
click at [394, 250] on label "I have read and agree to these Terms" at bounding box center [519, 250] width 250 height 23
click at [394, 250] on input "I have read and agree to these Terms" at bounding box center [400, 245] width 13 height 13
checkbox input "true"
click at [1417, 660] on span "Next" at bounding box center [1413, 653] width 34 height 15
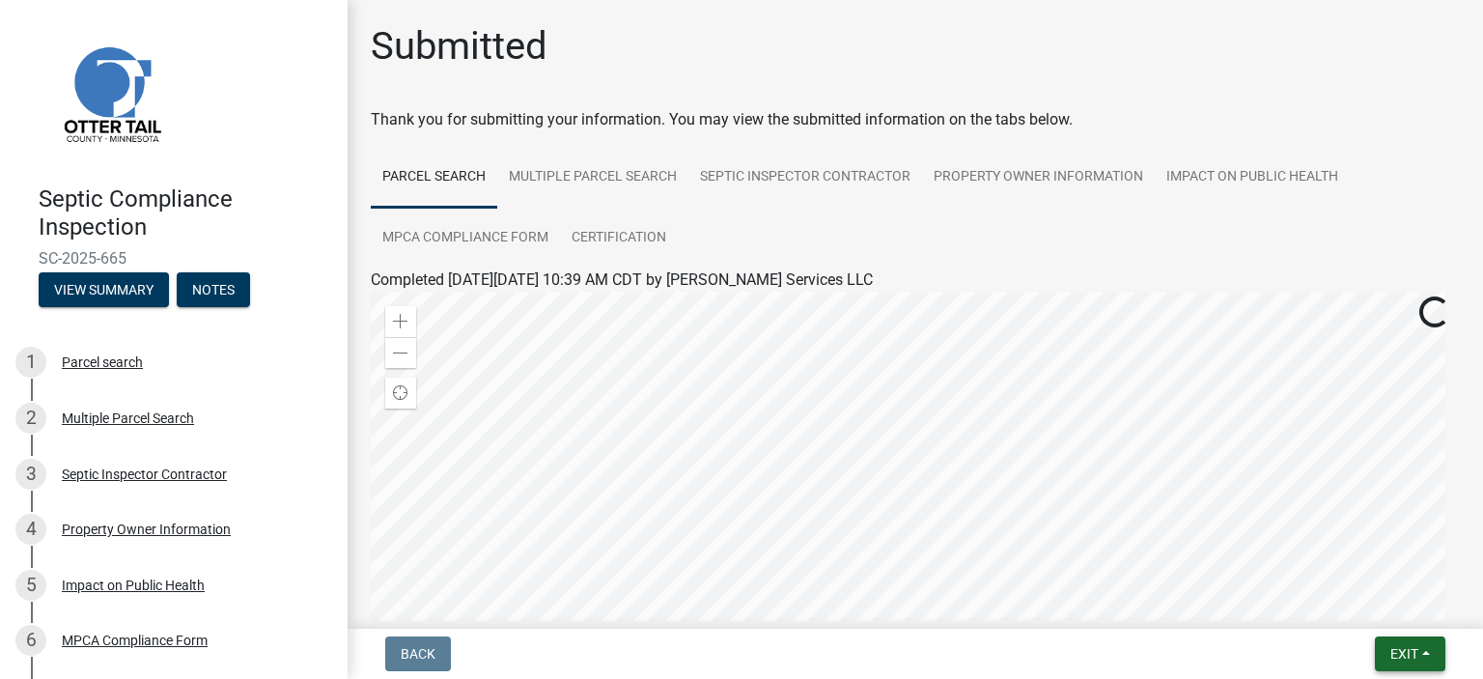
click at [1426, 654] on button "Exit" at bounding box center [1410, 653] width 70 height 35
click at [1366, 601] on button "Save & Exit" at bounding box center [1369, 603] width 154 height 46
